Goal: Obtain resource: Download file/media

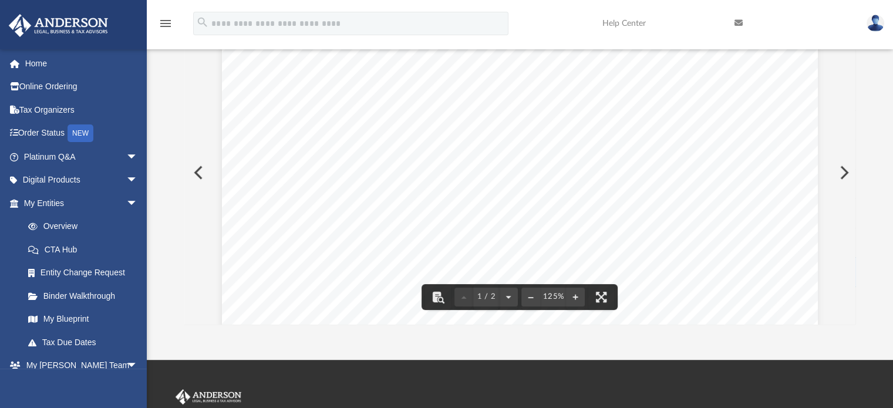
scroll to position [205, 0]
click at [844, 171] on button "Preview" at bounding box center [843, 172] width 26 height 33
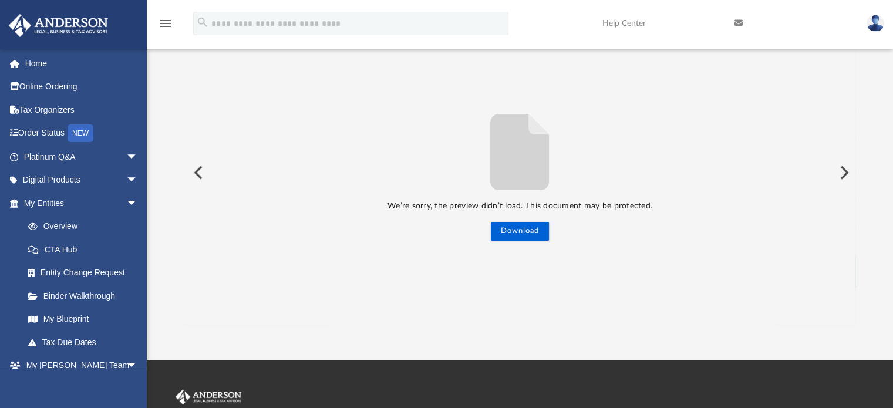
scroll to position [134, 0]
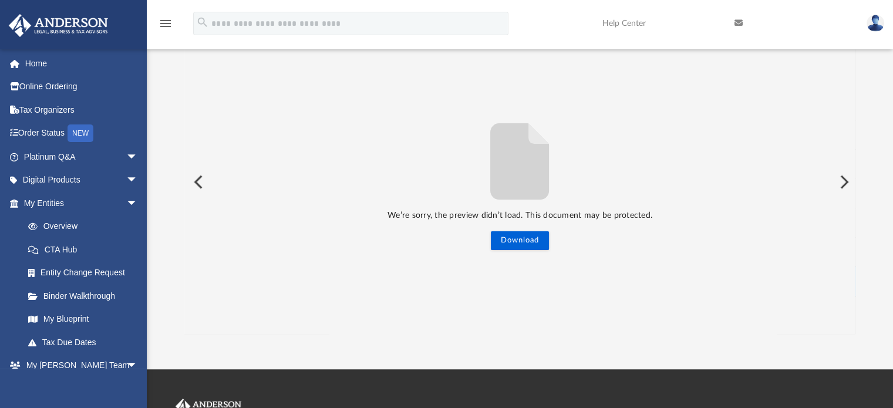
click at [844, 171] on button "Preview" at bounding box center [843, 182] width 26 height 33
click at [525, 245] on button "Download" at bounding box center [520, 240] width 58 height 19
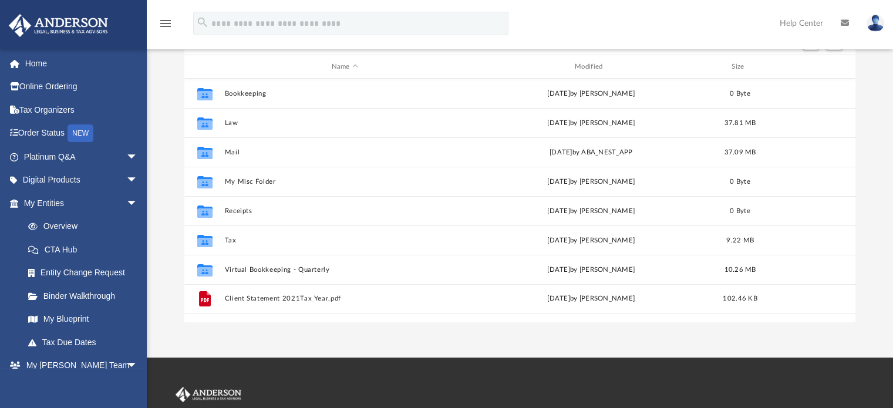
scroll to position [258, 662]
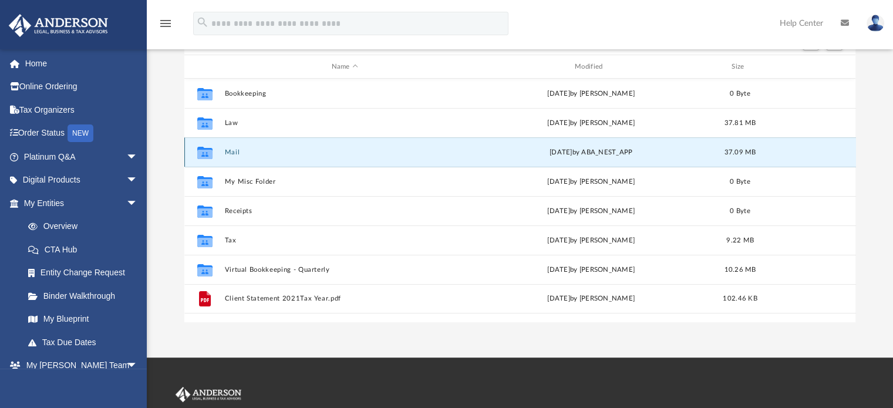
click at [234, 149] on button "Mail" at bounding box center [344, 153] width 241 height 8
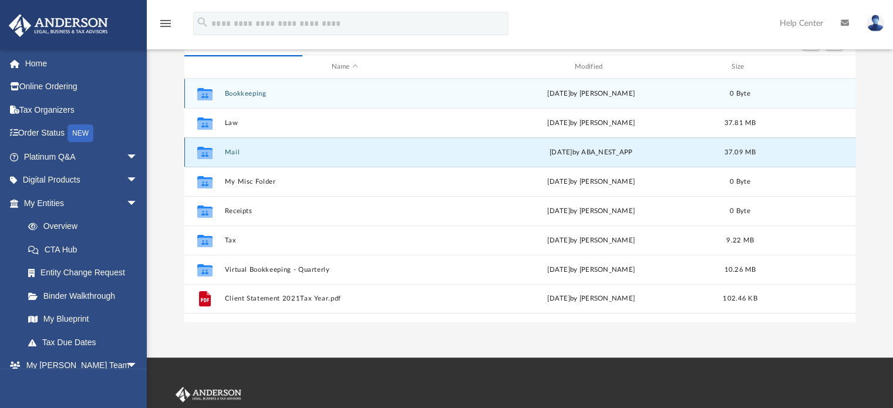
scroll to position [221, 662]
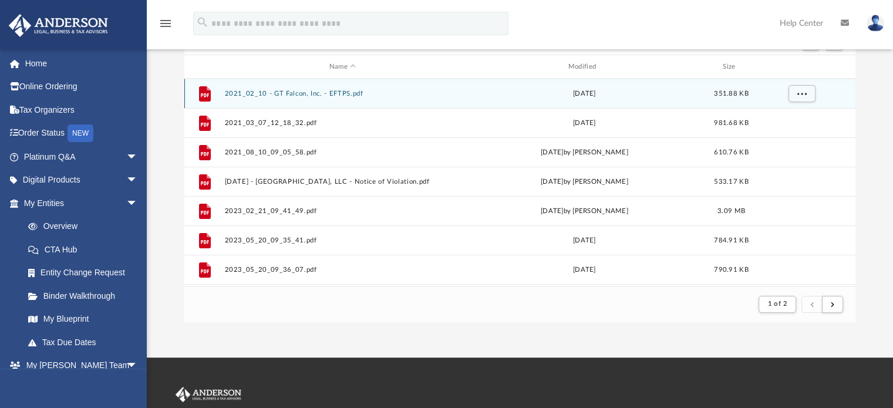
click at [321, 91] on button "2021_02_10 - GT Falcon, Inc. - EFTPS.pdf" at bounding box center [342, 94] width 237 height 8
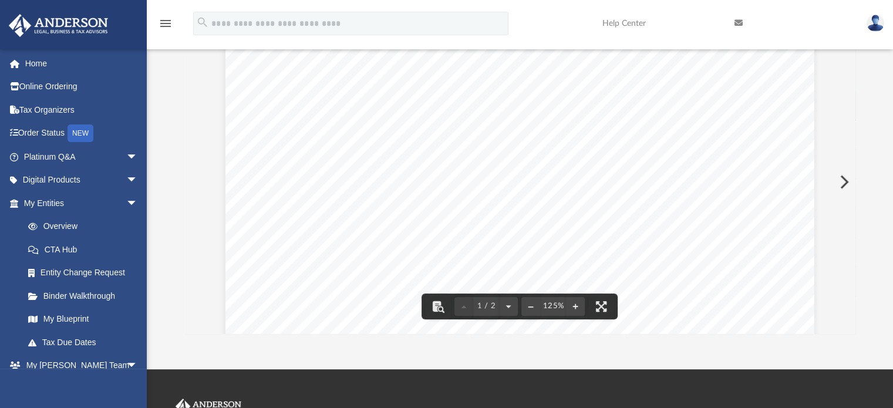
click at [847, 183] on button "Preview" at bounding box center [843, 182] width 26 height 33
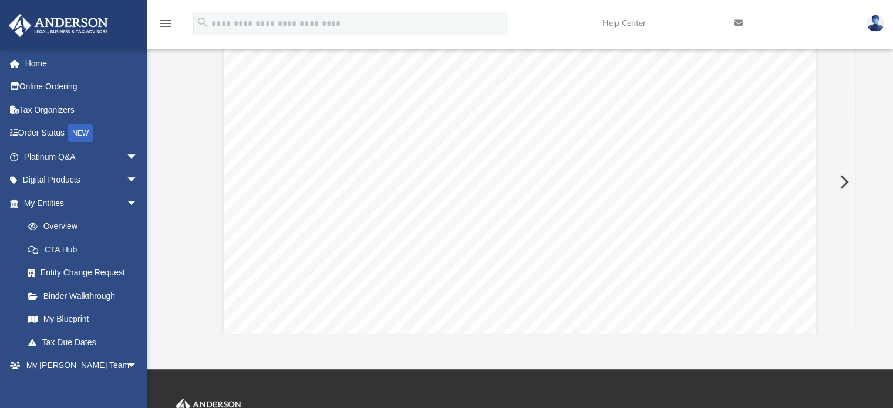
click at [847, 183] on button "Preview" at bounding box center [843, 182] width 26 height 33
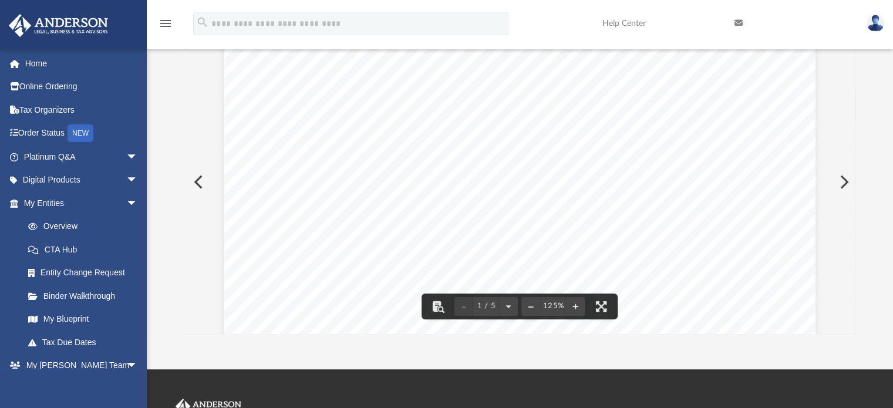
click at [844, 178] on button "Preview" at bounding box center [843, 182] width 26 height 33
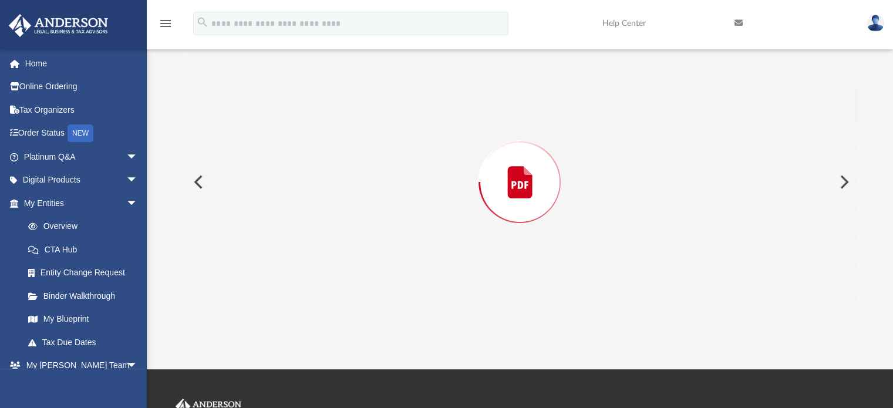
scroll to position [1557, 0]
click at [841, 180] on button "Preview" at bounding box center [843, 182] width 26 height 33
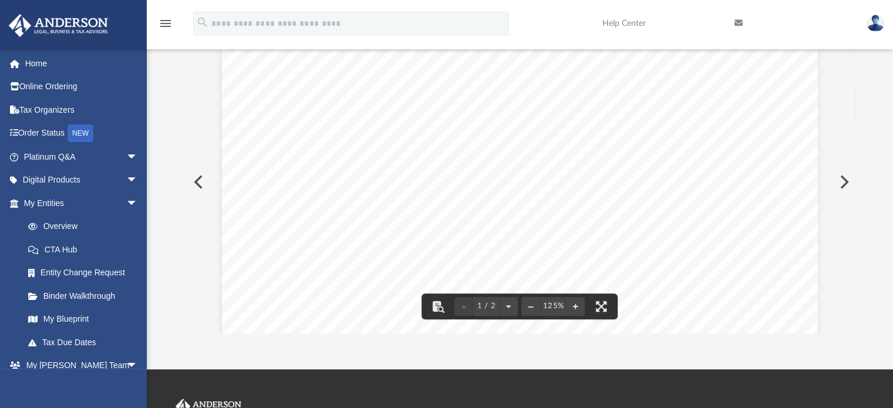
scroll to position [0, 0]
click at [845, 176] on button "Preview" at bounding box center [843, 182] width 26 height 33
click at [844, 181] on button "Preview" at bounding box center [843, 182] width 26 height 33
click at [845, 180] on button "Preview" at bounding box center [843, 182] width 26 height 33
